Goal: Task Accomplishment & Management: Complete application form

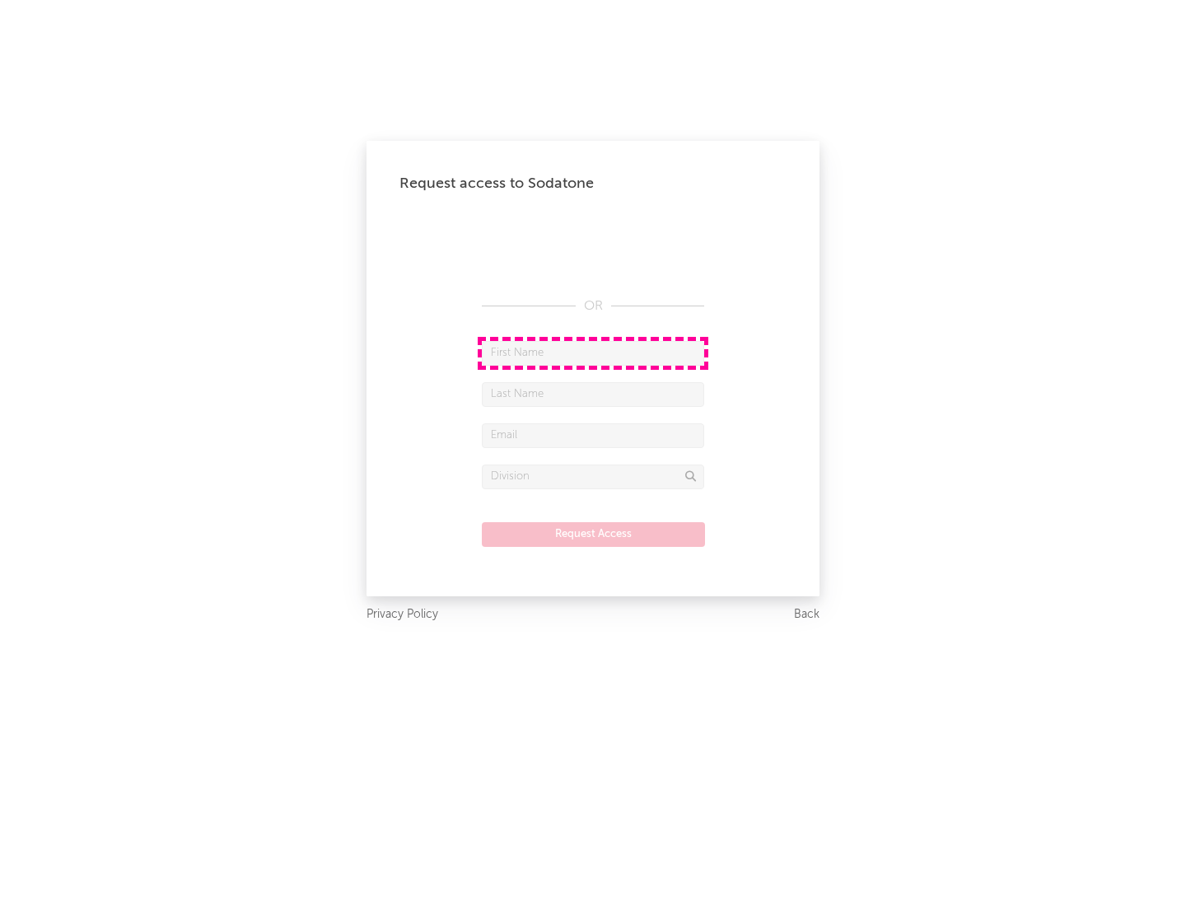
click at [593, 352] on input "text" at bounding box center [593, 353] width 222 height 25
type input "[PERSON_NAME]"
click at [593, 394] on input "text" at bounding box center [593, 394] width 222 height 25
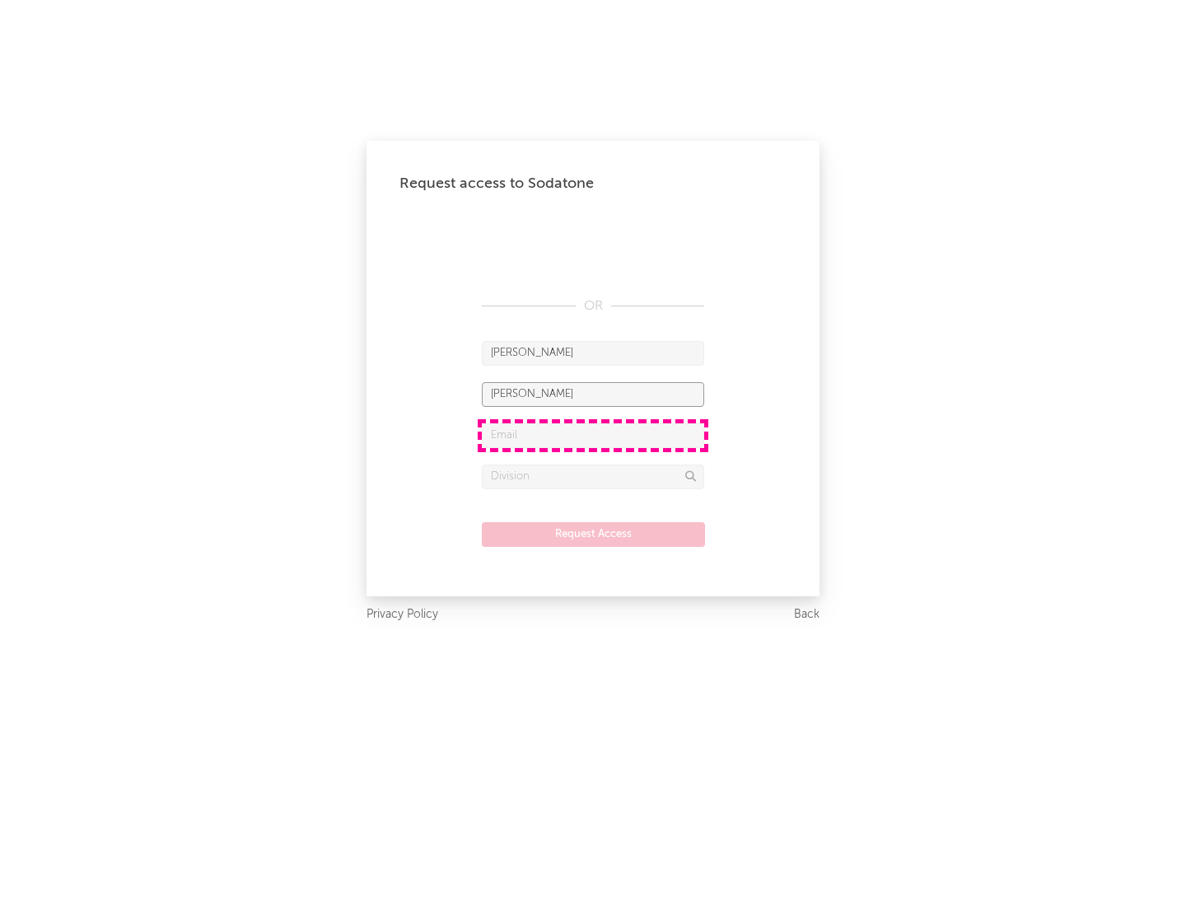
type input "[PERSON_NAME]"
click at [593, 435] on input "text" at bounding box center [593, 435] width 222 height 25
type input "[EMAIL_ADDRESS][DOMAIN_NAME]"
click at [593, 476] on input "text" at bounding box center [593, 476] width 222 height 25
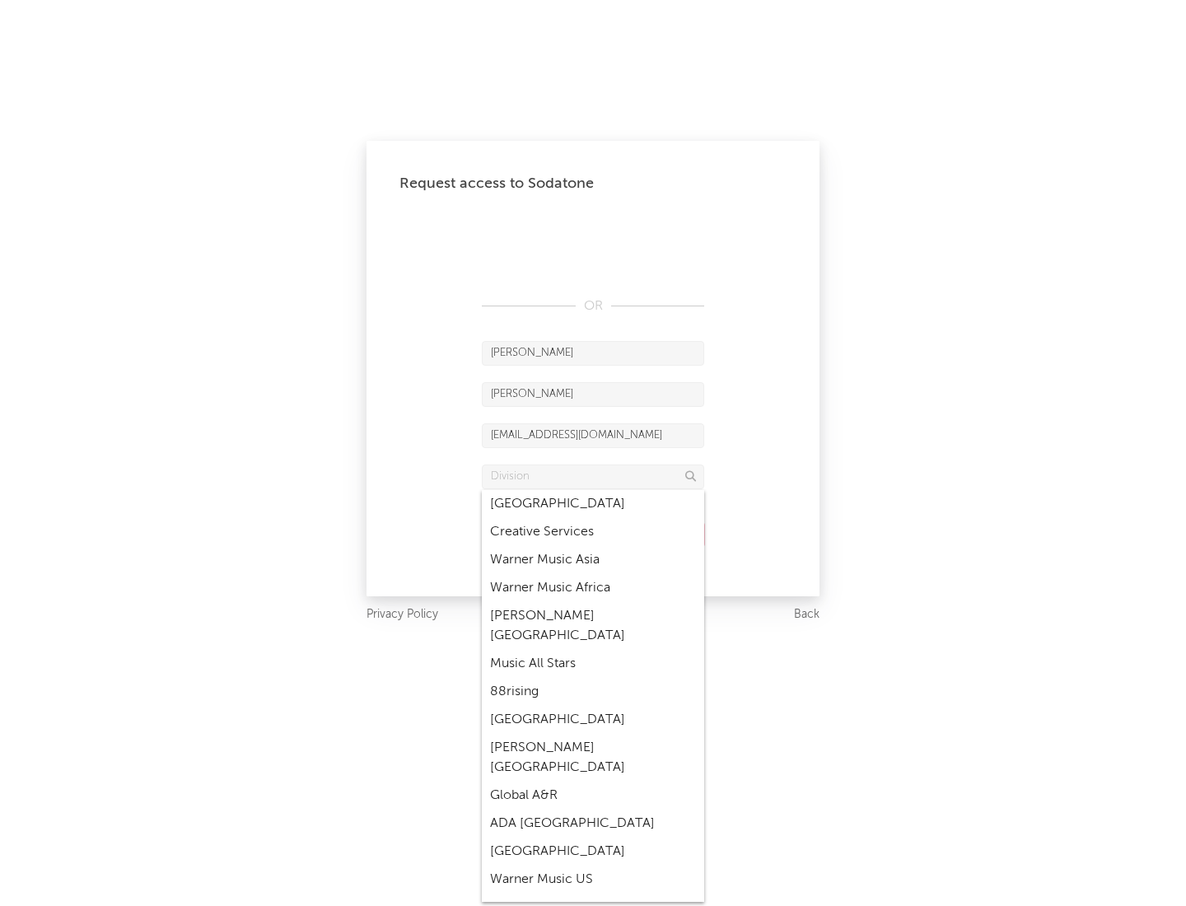
click at [593, 650] on div "Music All Stars" at bounding box center [593, 664] width 222 height 28
type input "Music All Stars"
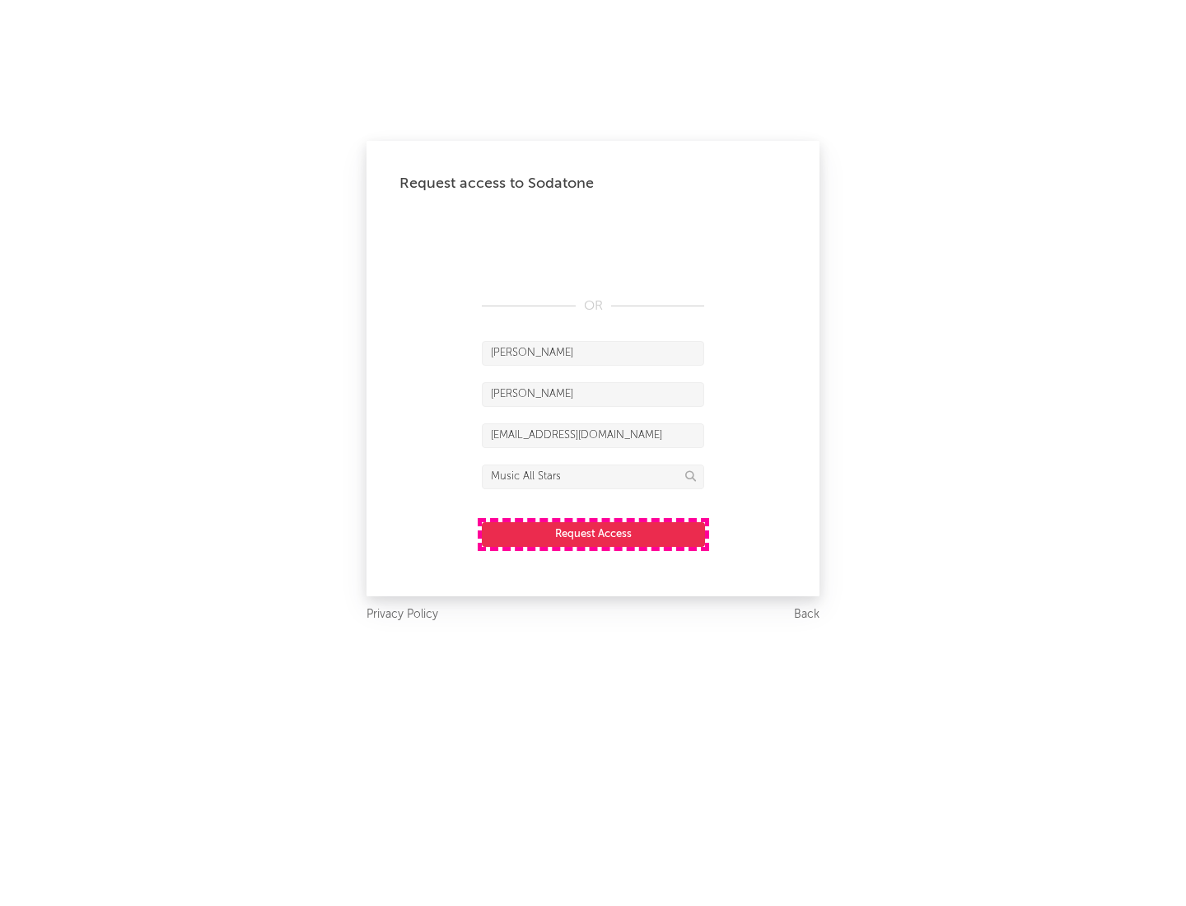
click at [593, 534] on button "Request Access" at bounding box center [593, 534] width 223 height 25
